Goal: Obtain resource: Download file/media

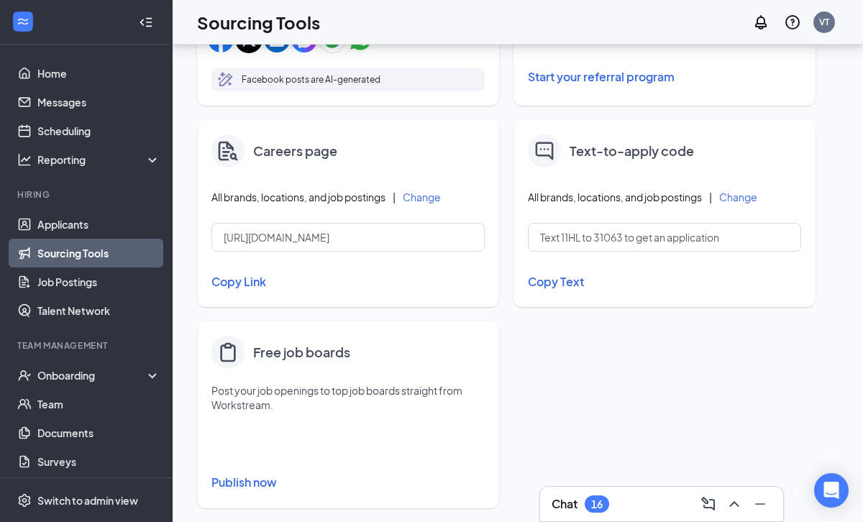
scroll to position [584, 0]
click at [124, 249] on link "Sourcing Tools" at bounding box center [98, 253] width 123 height 29
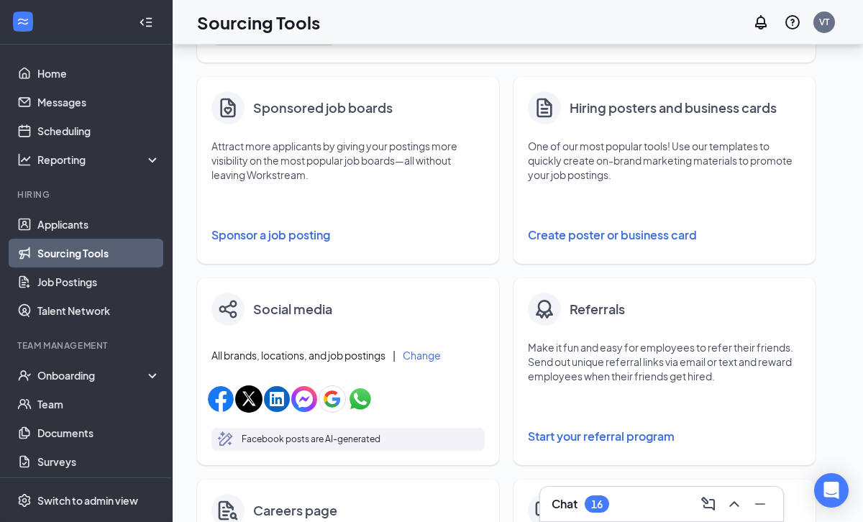
scroll to position [224, 0]
click at [643, 232] on button "Create poster or business card" at bounding box center [664, 234] width 273 height 29
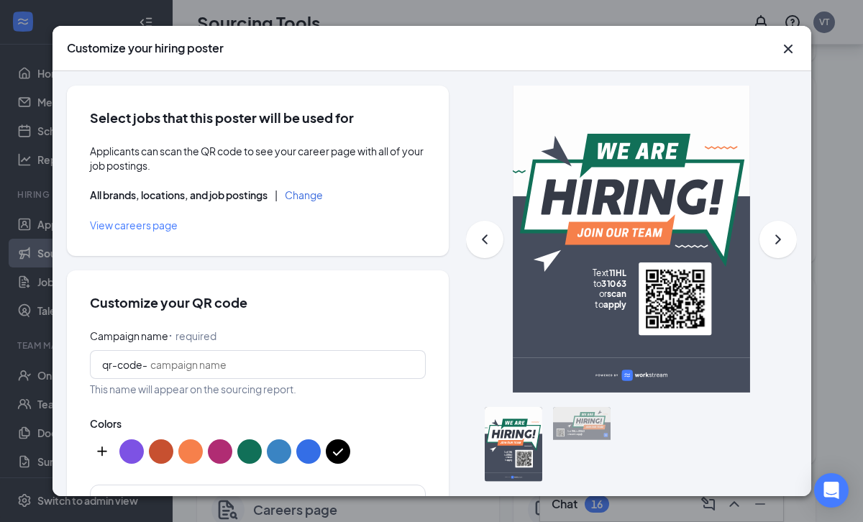
click at [786, 47] on icon "Cross" at bounding box center [787, 49] width 9 height 9
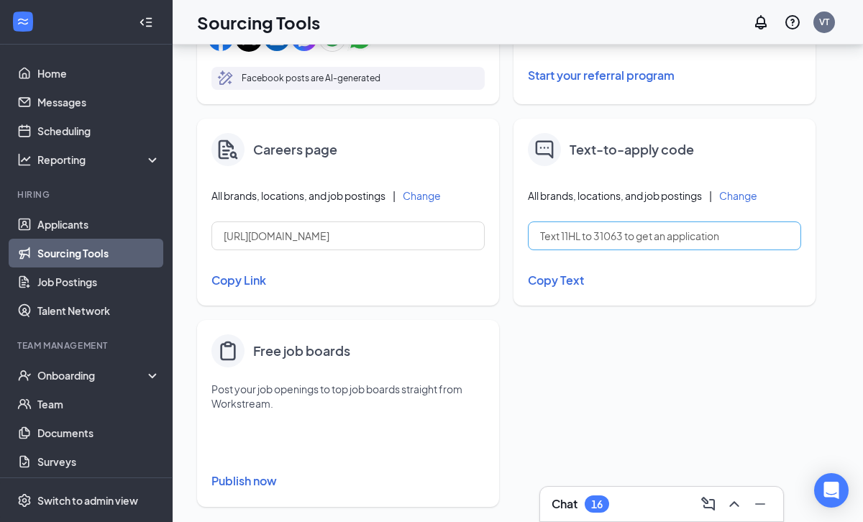
scroll to position [586, 0]
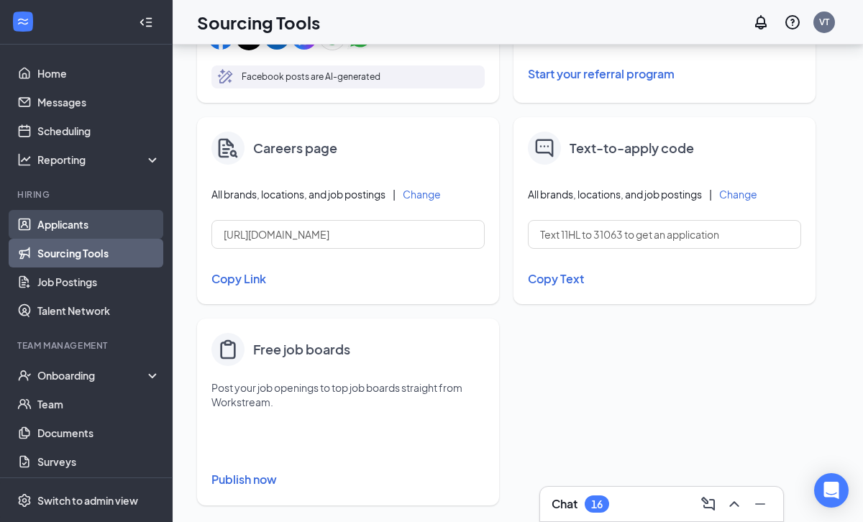
click at [98, 223] on link "Applicants" at bounding box center [98, 224] width 123 height 29
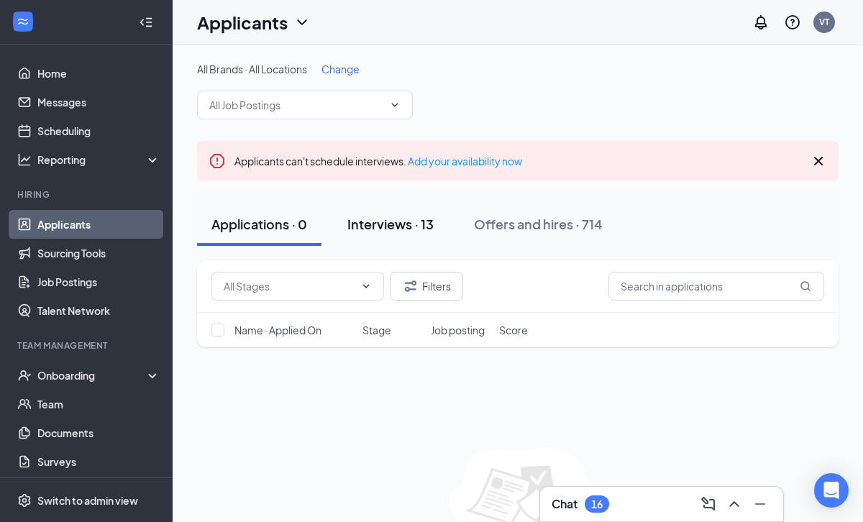
click at [405, 214] on button "Interviews · 13" at bounding box center [390, 224] width 115 height 43
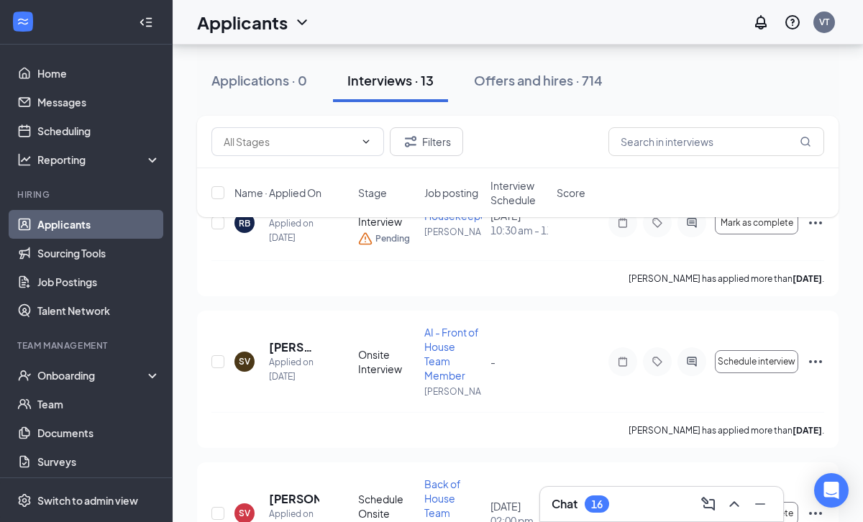
scroll to position [191, 0]
click at [215, 363] on input "checkbox" at bounding box center [217, 360] width 13 height 13
checkbox input "true"
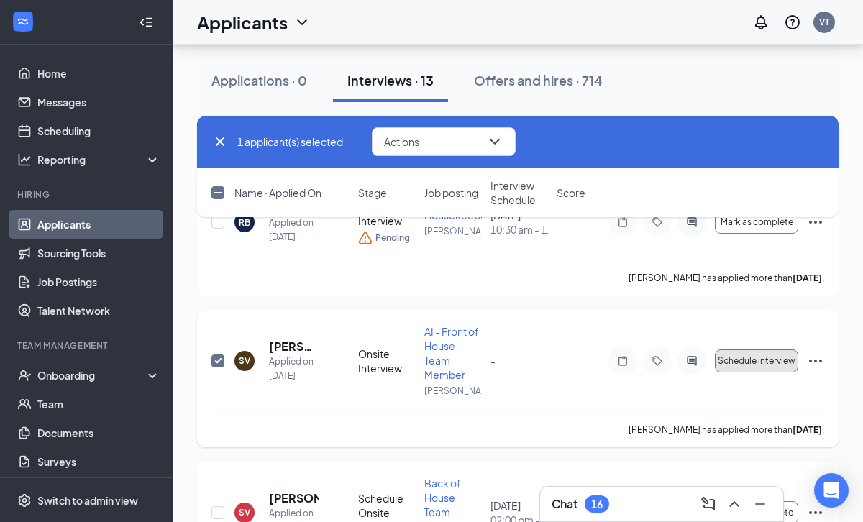
click at [769, 365] on span "Schedule interview" at bounding box center [757, 361] width 78 height 10
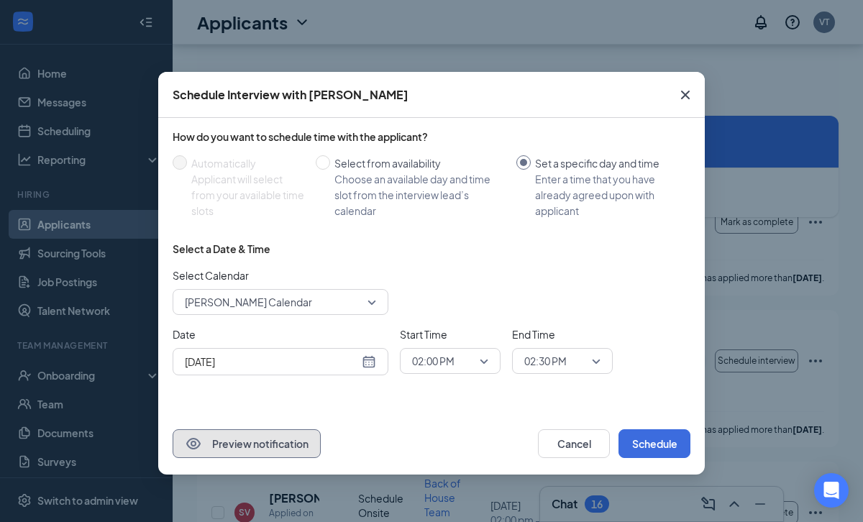
click at [276, 440] on button "Preview notification" at bounding box center [247, 443] width 148 height 29
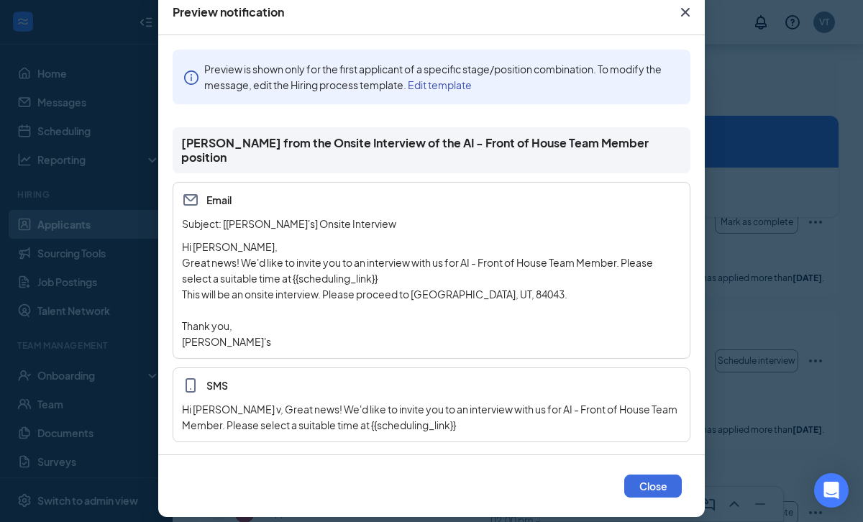
scroll to position [81, 0]
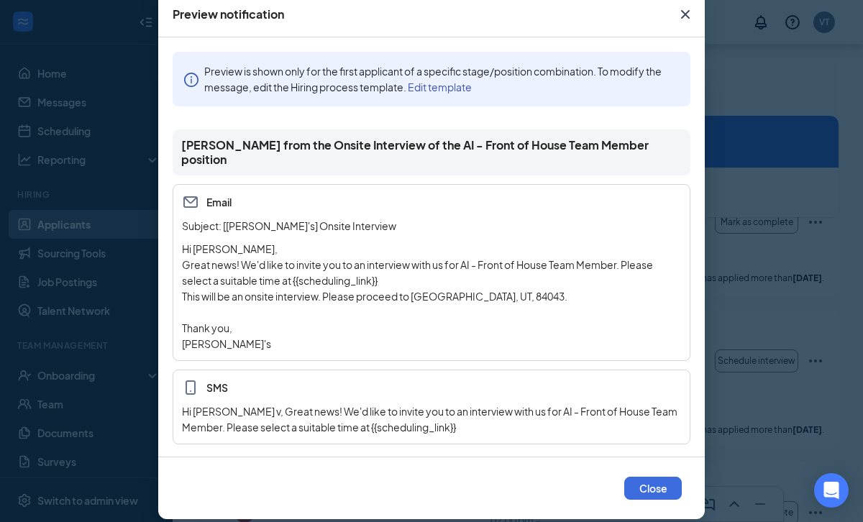
click at [684, 14] on icon "Cross" at bounding box center [685, 14] width 9 height 9
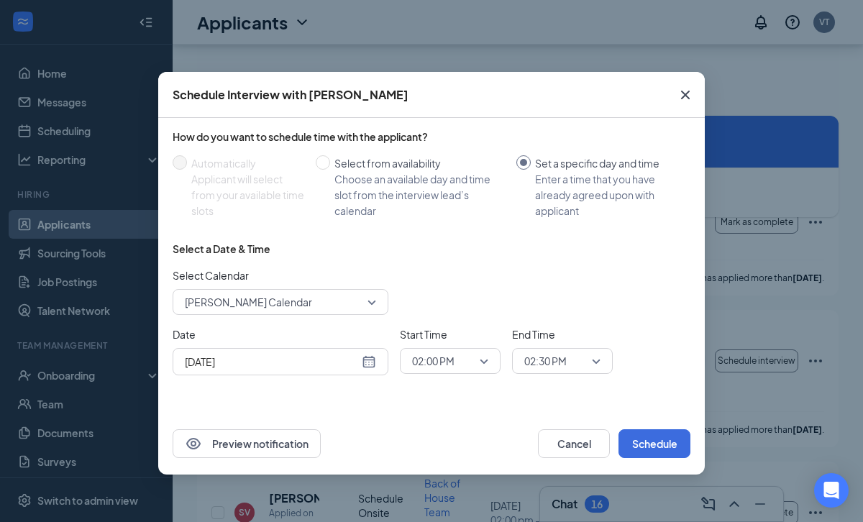
click at [691, 96] on icon "Cross" at bounding box center [685, 94] width 17 height 17
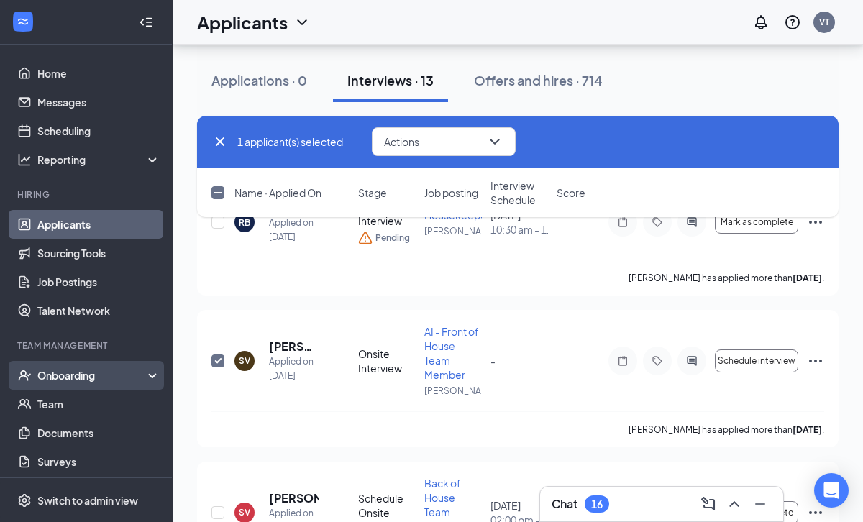
click at [92, 382] on div "Onboarding" at bounding box center [86, 375] width 173 height 29
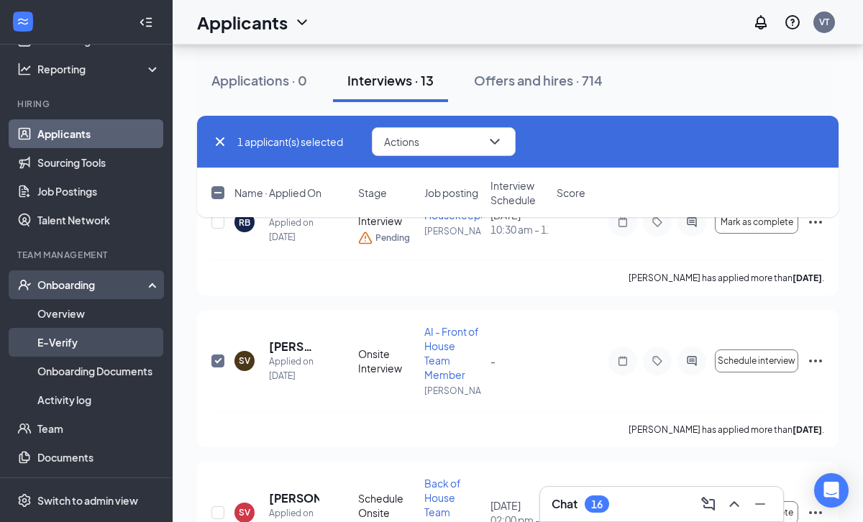
scroll to position [109, 0]
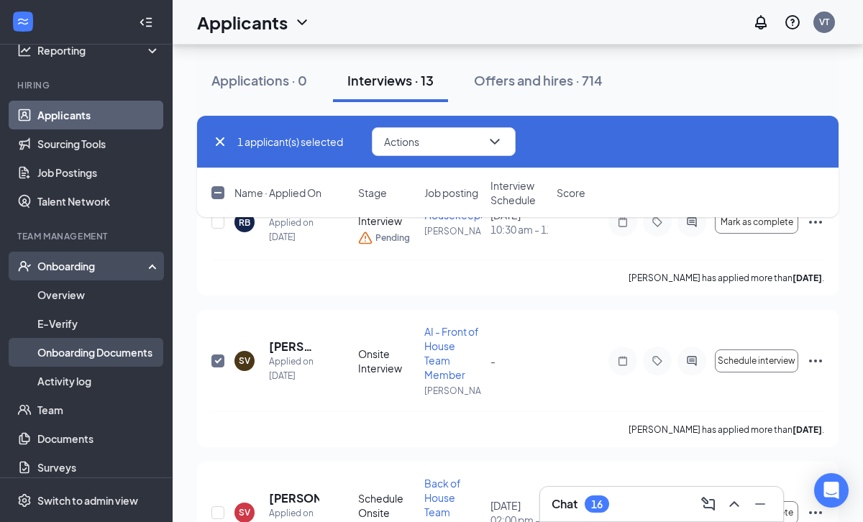
click at [123, 349] on link "Onboarding Documents" at bounding box center [98, 352] width 123 height 29
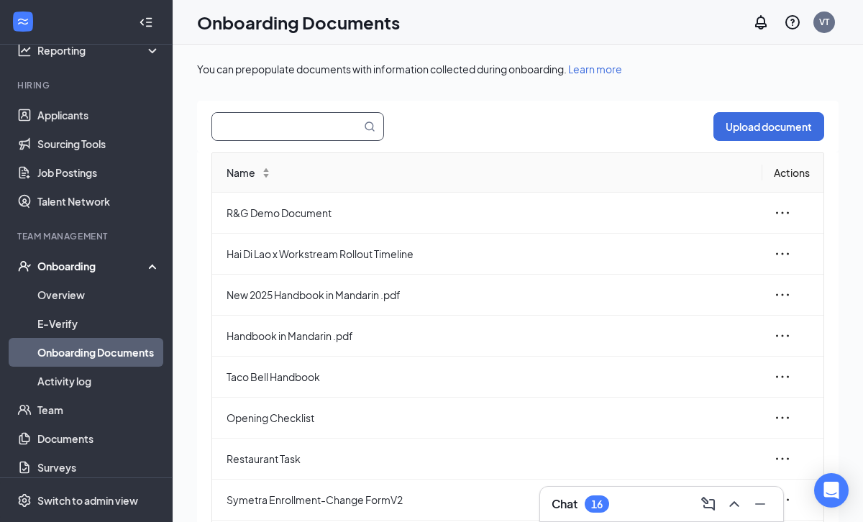
click at [257, 129] on input "text" at bounding box center [278, 126] width 132 height 27
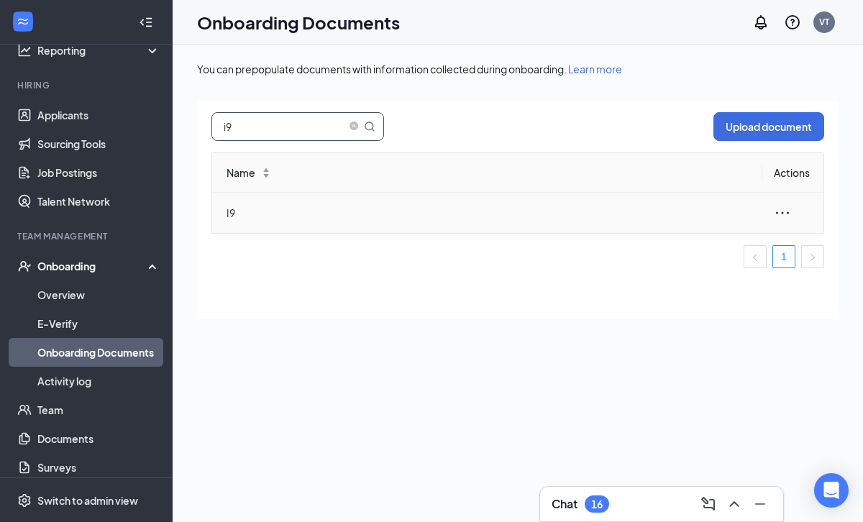
type input "i9"
click at [283, 219] on span "I9" at bounding box center [488, 213] width 524 height 16
click at [780, 214] on icon "ellipsis" at bounding box center [782, 212] width 17 height 17
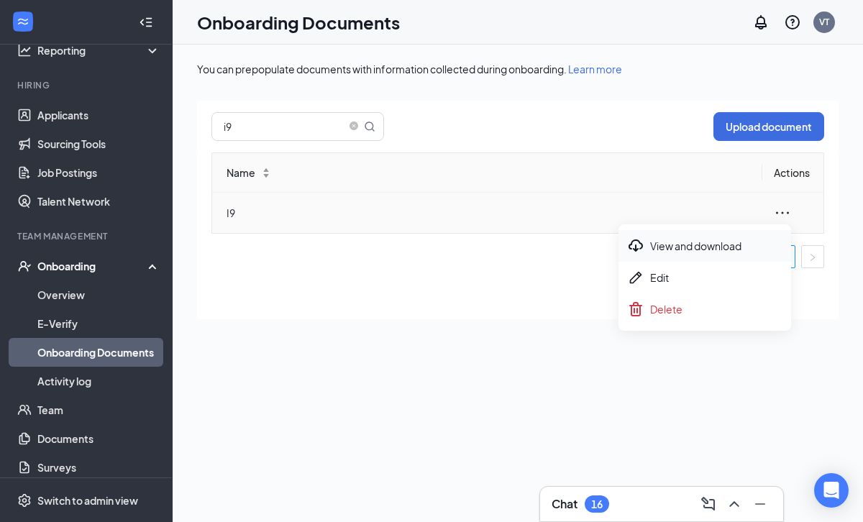
click at [707, 246] on div "View and download" at bounding box center [704, 245] width 155 height 17
click at [142, 360] on link "Onboarding Documents" at bounding box center [98, 352] width 123 height 29
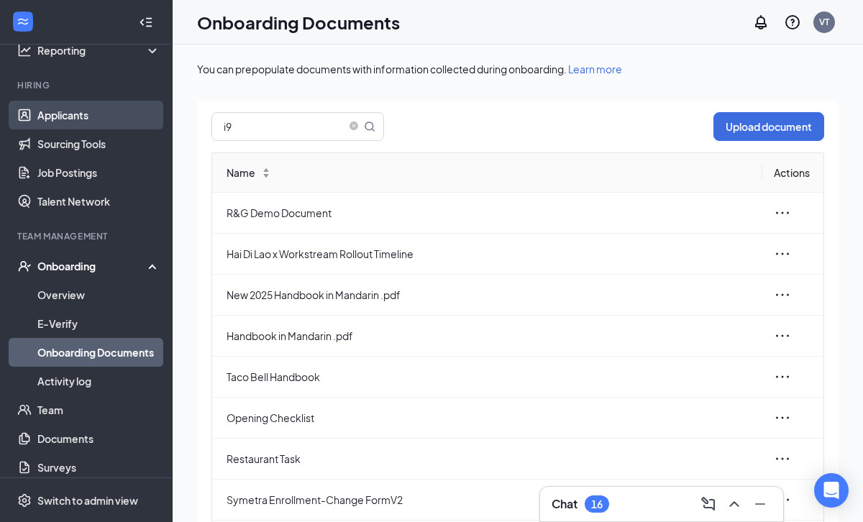
click at [111, 123] on link "Applicants" at bounding box center [98, 115] width 123 height 29
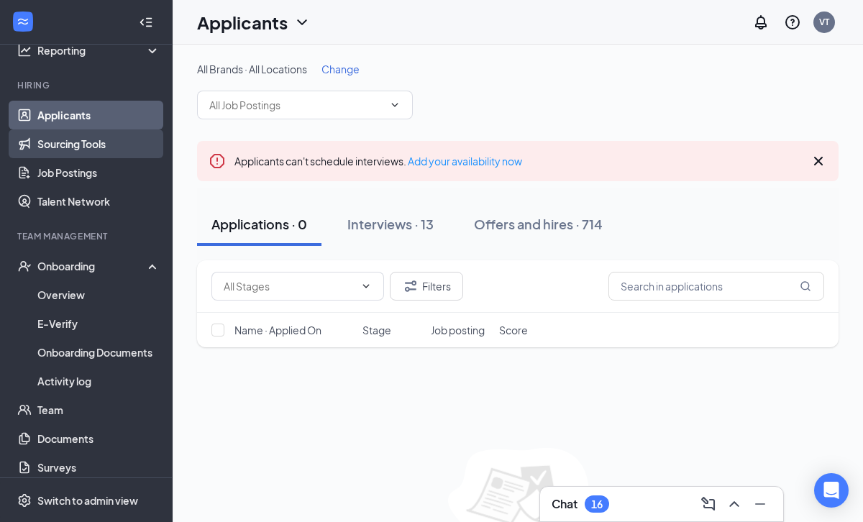
click at [122, 144] on link "Sourcing Tools" at bounding box center [98, 143] width 123 height 29
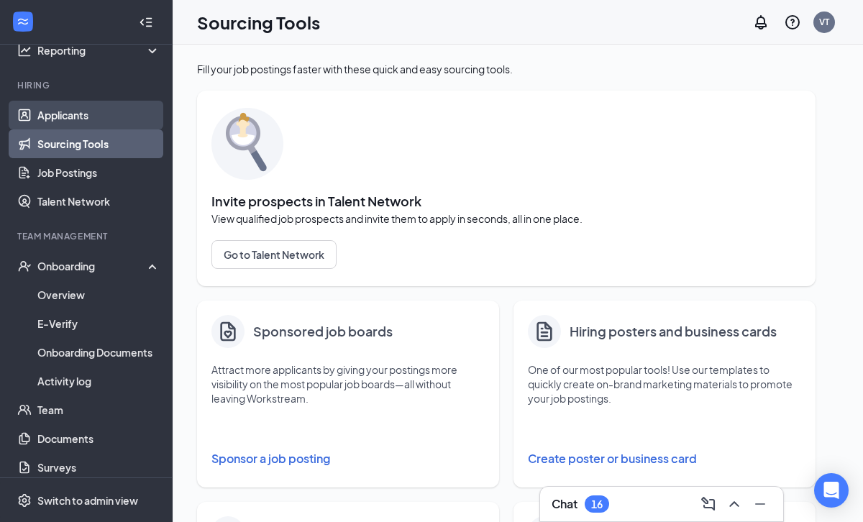
click at [125, 114] on link "Applicants" at bounding box center [98, 115] width 123 height 29
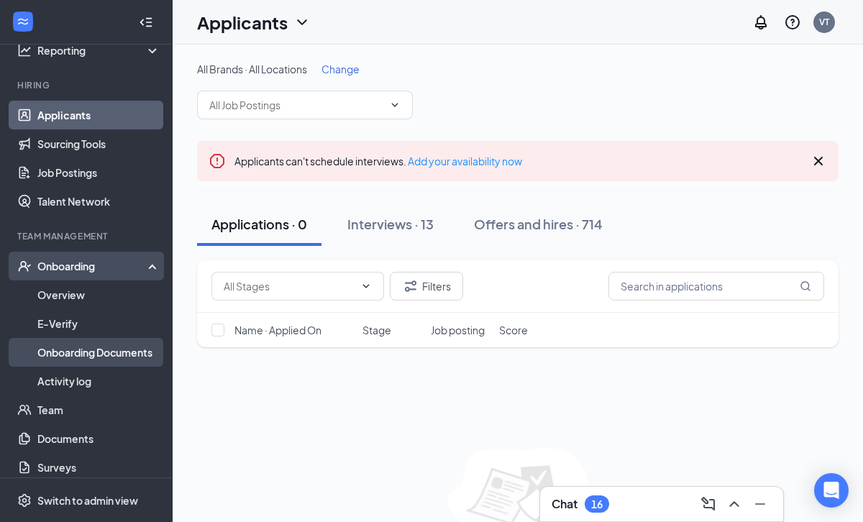
click at [145, 352] on link "Onboarding Documents" at bounding box center [98, 352] width 123 height 29
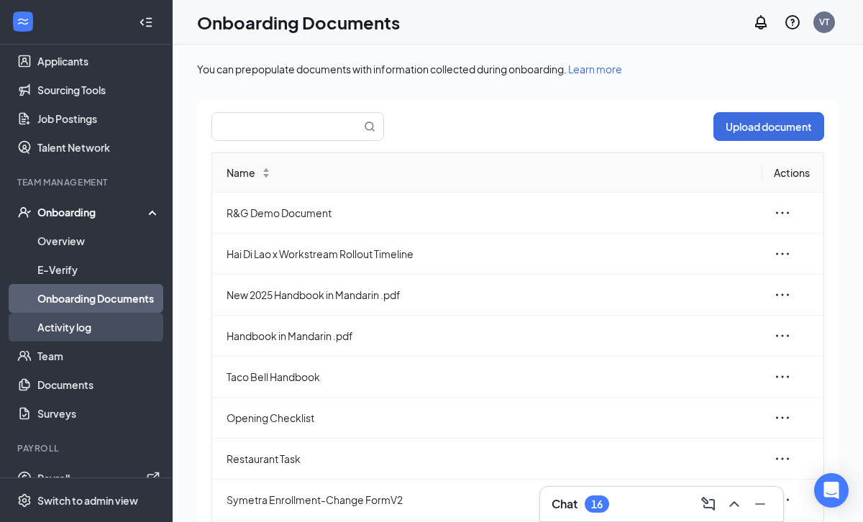
scroll to position [176, 0]
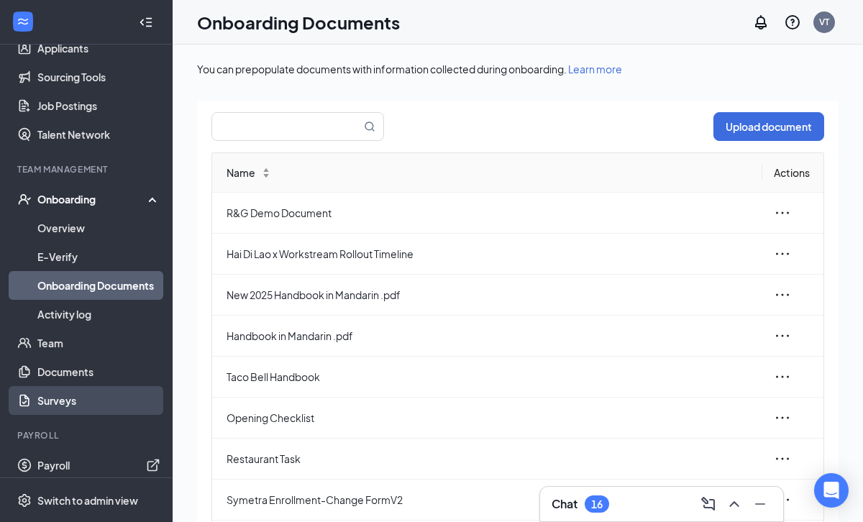
click at [76, 398] on link "Surveys" at bounding box center [98, 400] width 123 height 29
